Goal: Task Accomplishment & Management: Complete application form

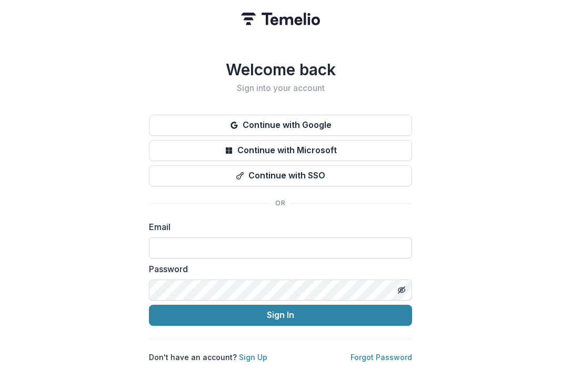
click at [199, 237] on input at bounding box center [280, 247] width 263 height 21
type input "**********"
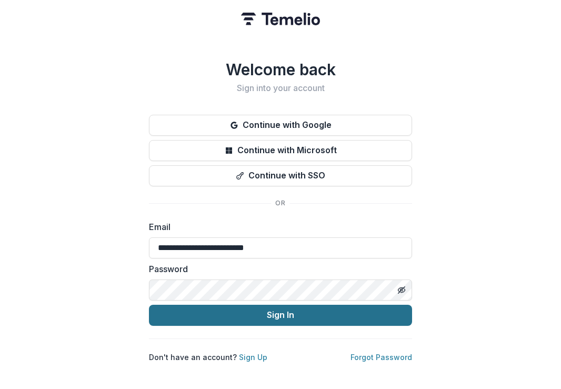
click at [237, 309] on button "Sign In" at bounding box center [280, 315] width 263 height 21
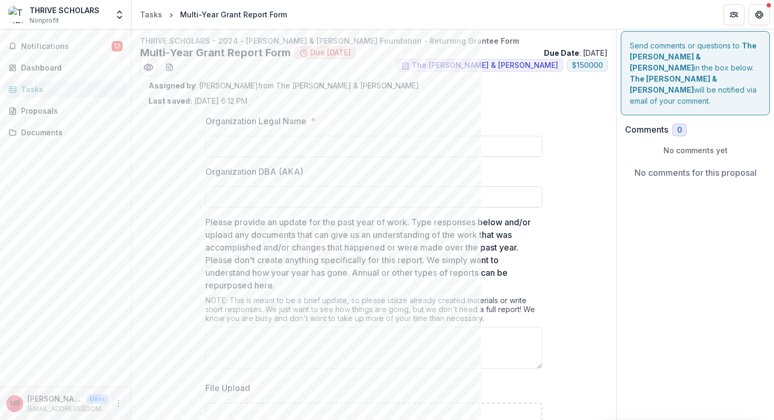
scroll to position [55, 0]
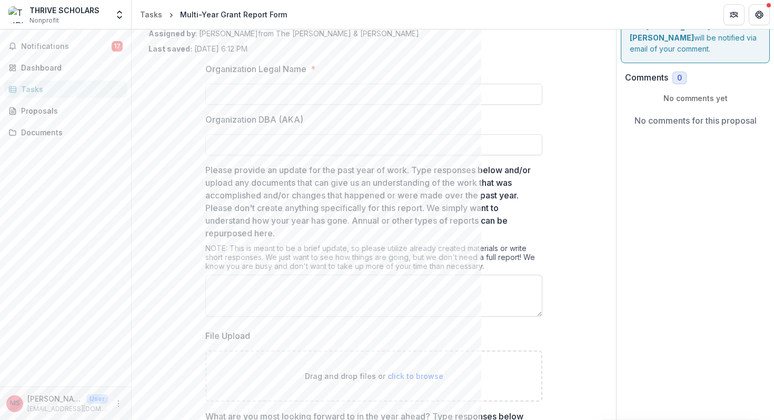
click at [241, 304] on textarea "Please provide an update for the past year of work. Type responses below and/or…" at bounding box center [373, 296] width 337 height 42
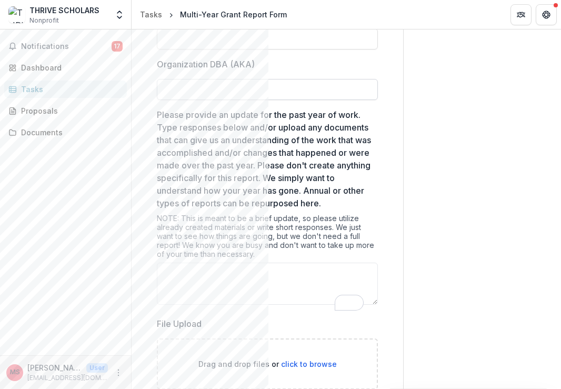
scroll to position [185, 0]
